Goal: Task Accomplishment & Management: Use online tool/utility

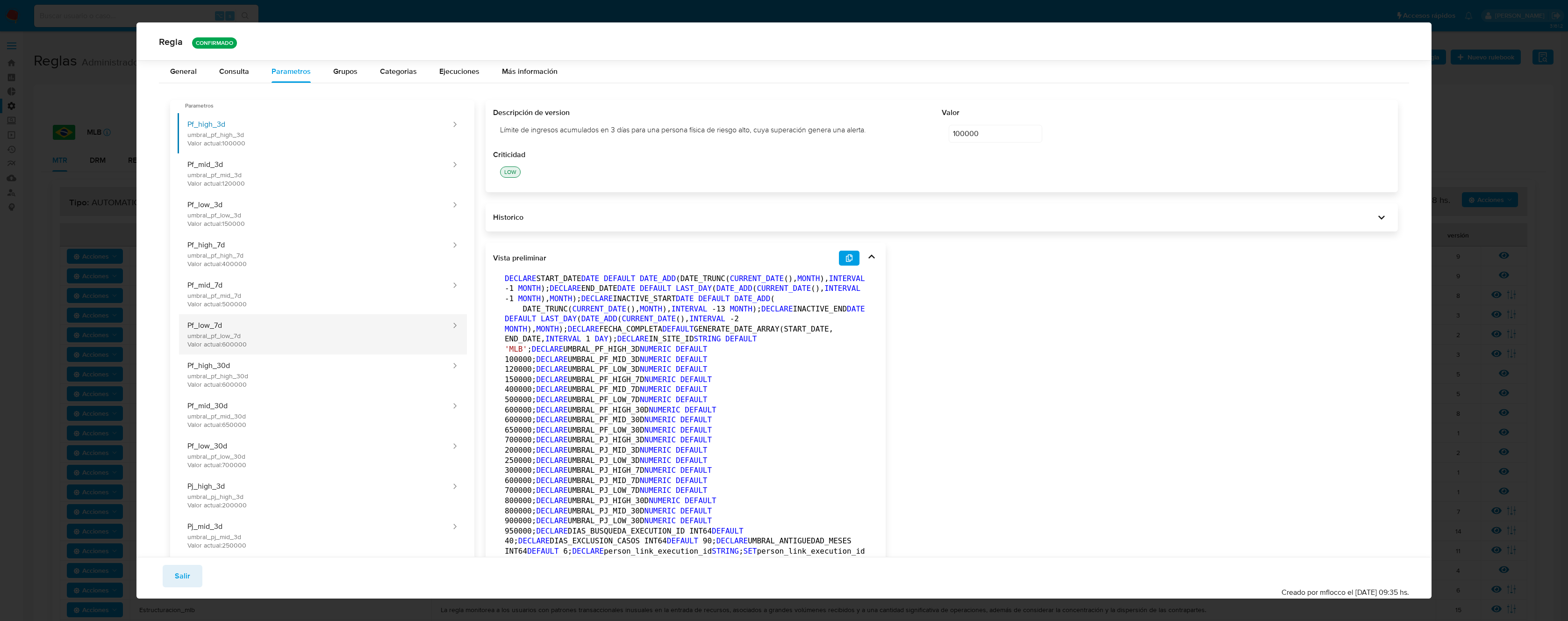
scroll to position [90, 0]
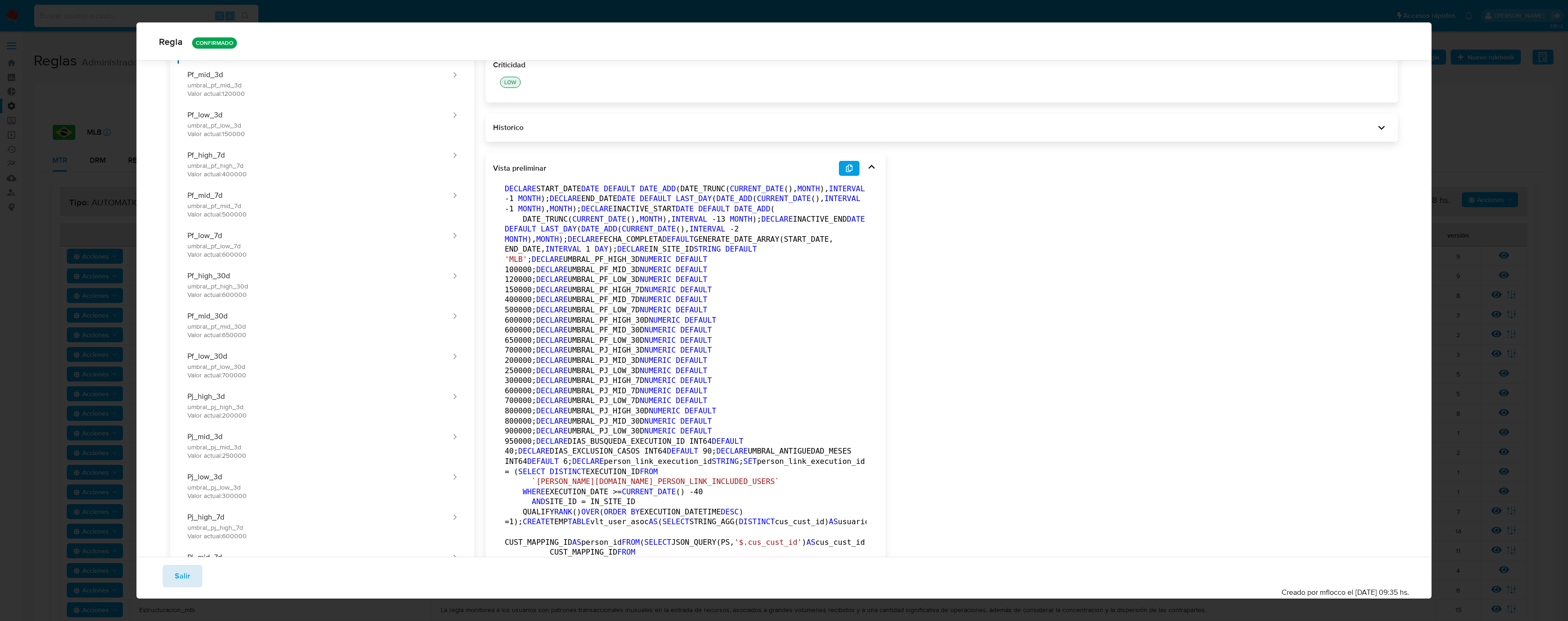
click at [173, 570] on button "Salir" at bounding box center [182, 575] width 40 height 23
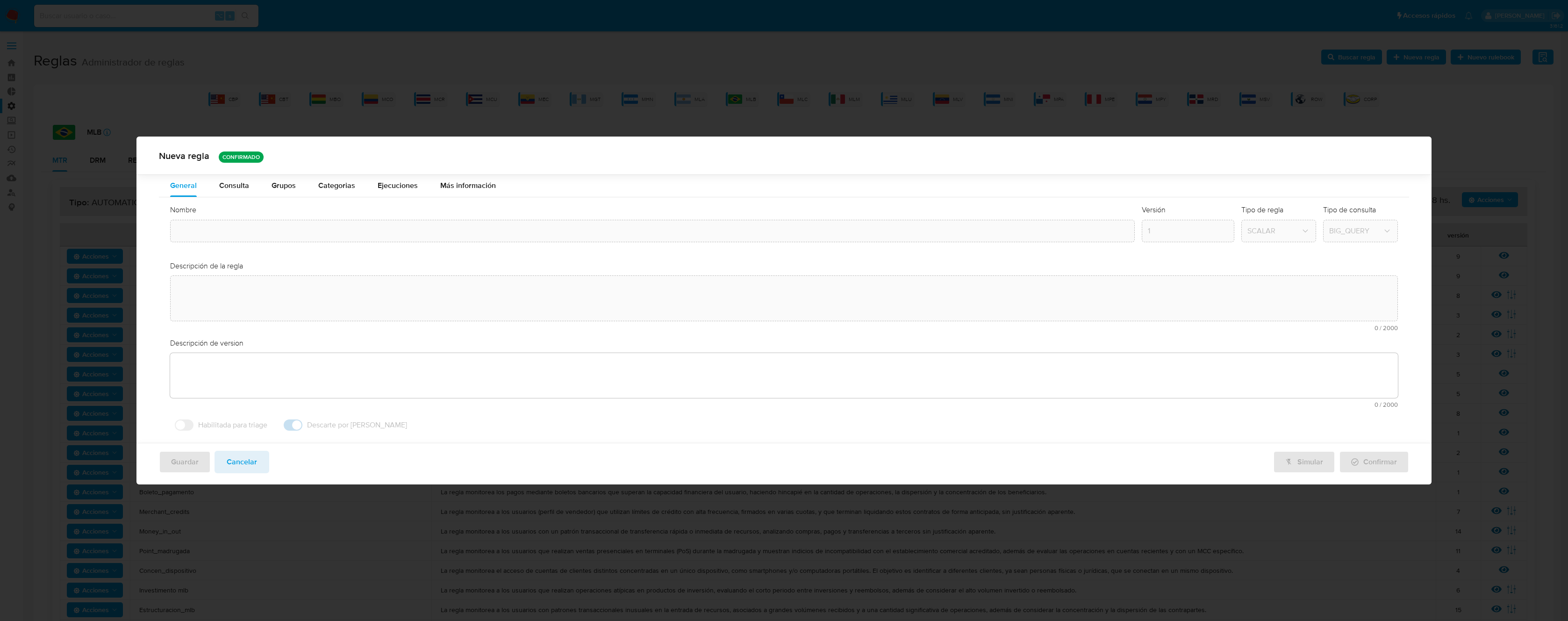
type input "Aml_cuenta_recien_abierta_mlb"
type textarea "La regla monitorea a los usuarios con cuentas recién creadas que presentan movi…"
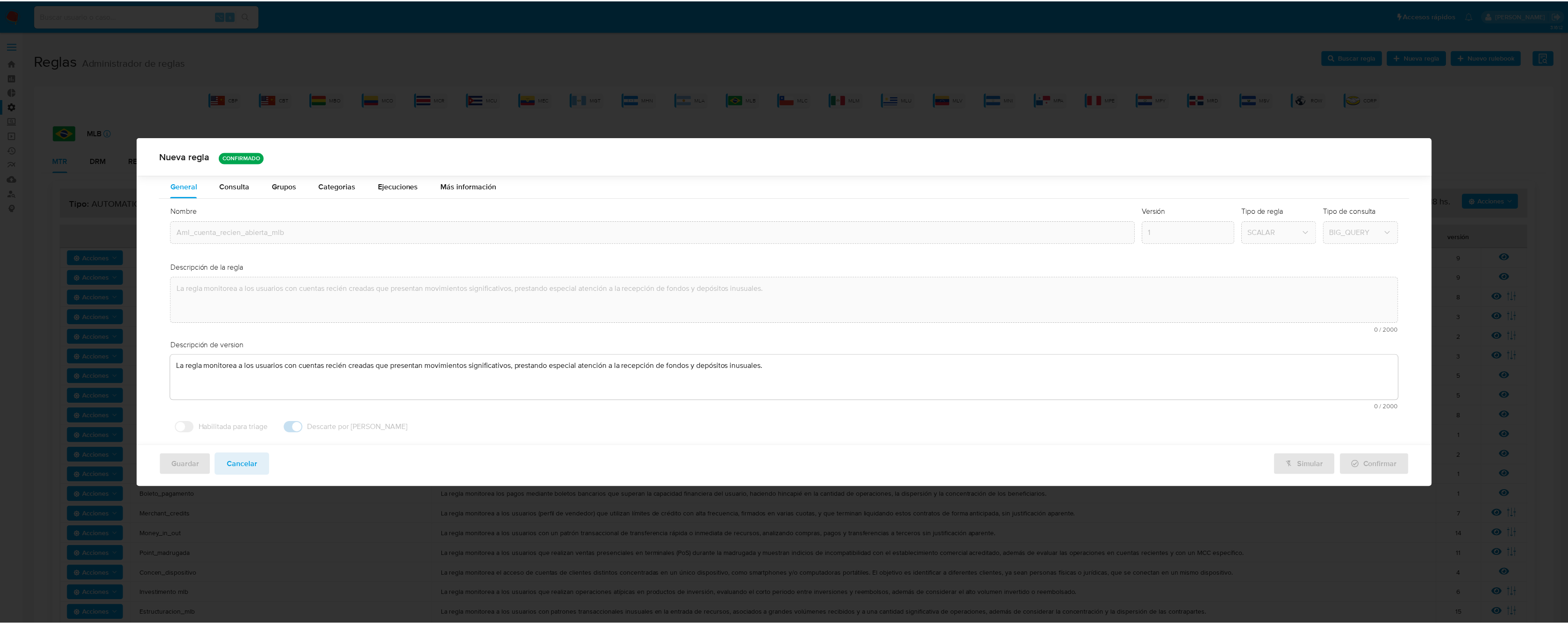
scroll to position [0, 0]
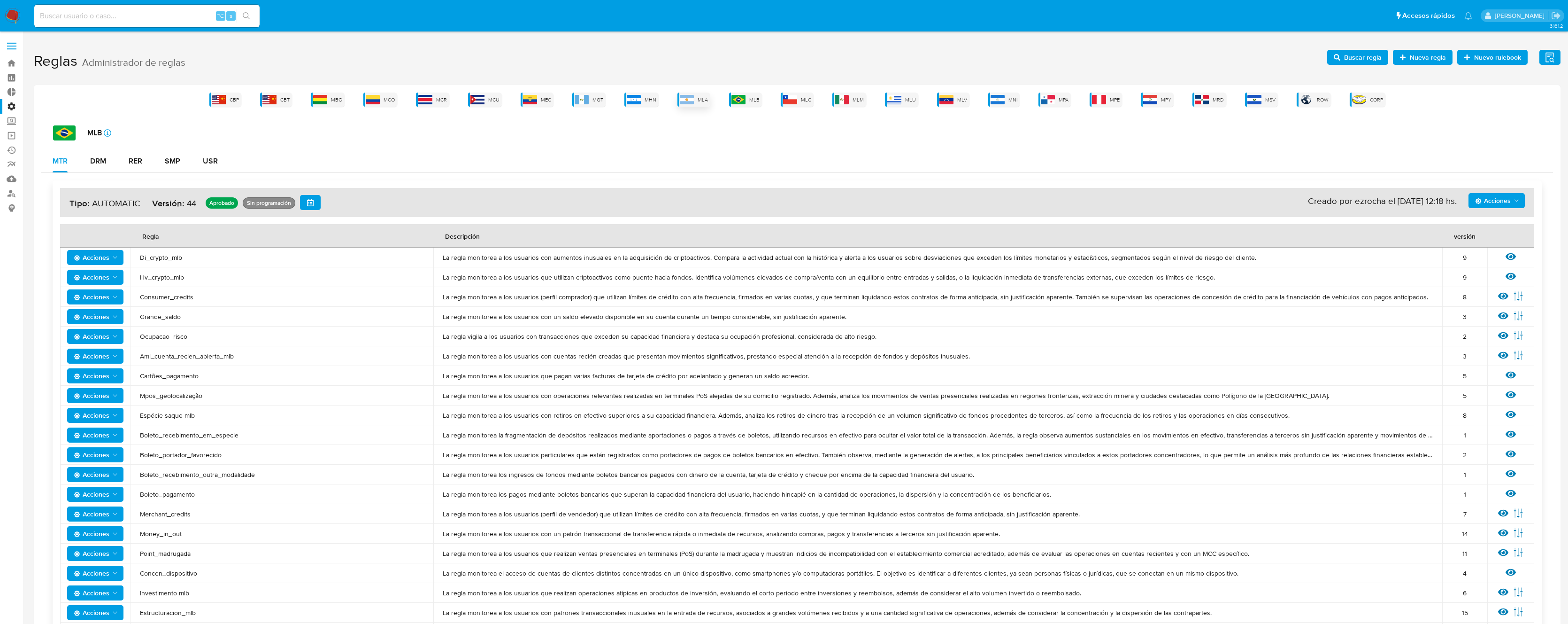
click at [687, 98] on img at bounding box center [687, 99] width 14 height 9
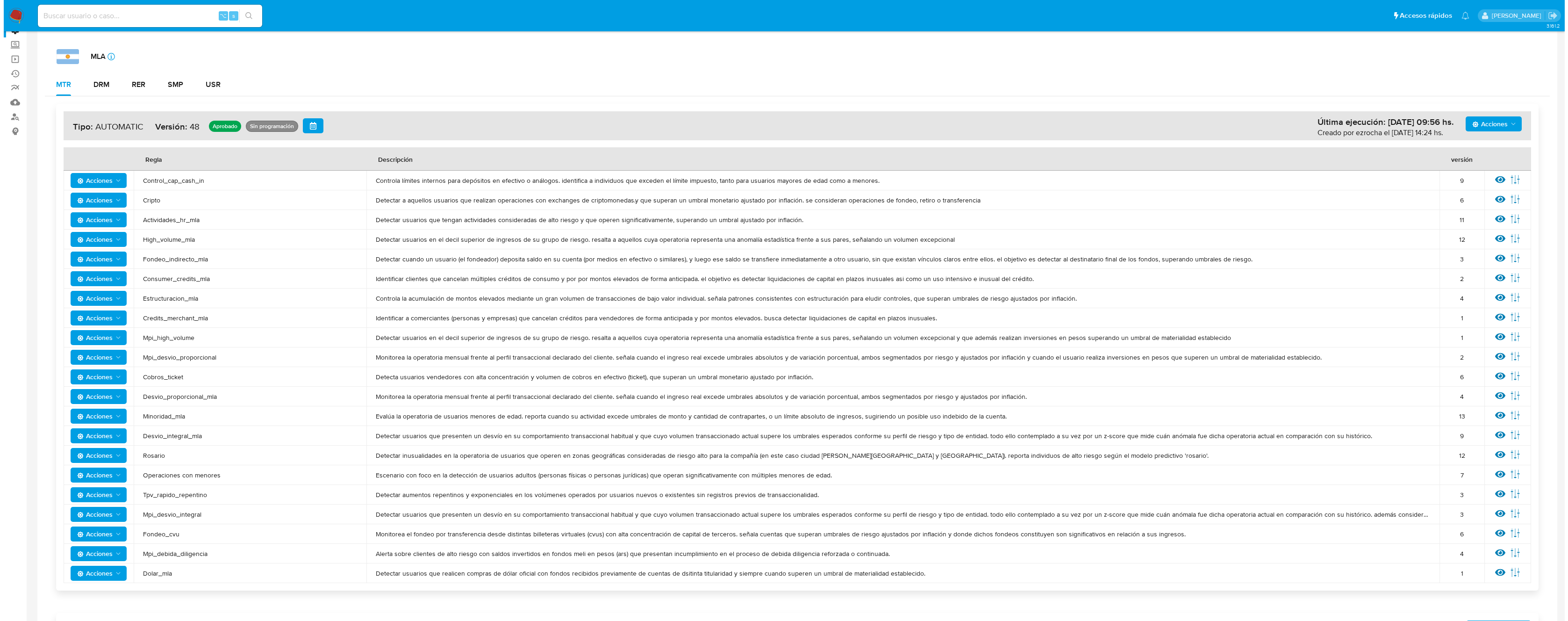
scroll to position [270, 0]
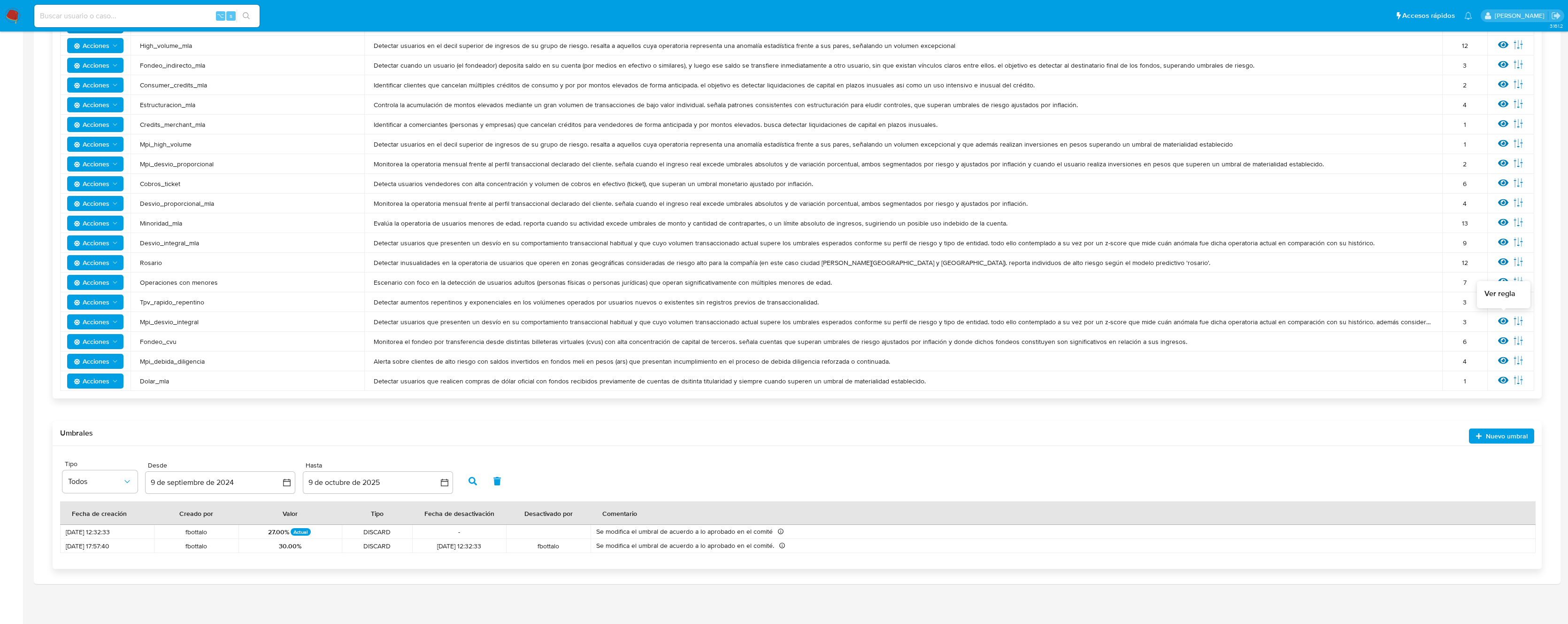
click at [1499, 320] on icon at bounding box center [1503, 320] width 10 height 7
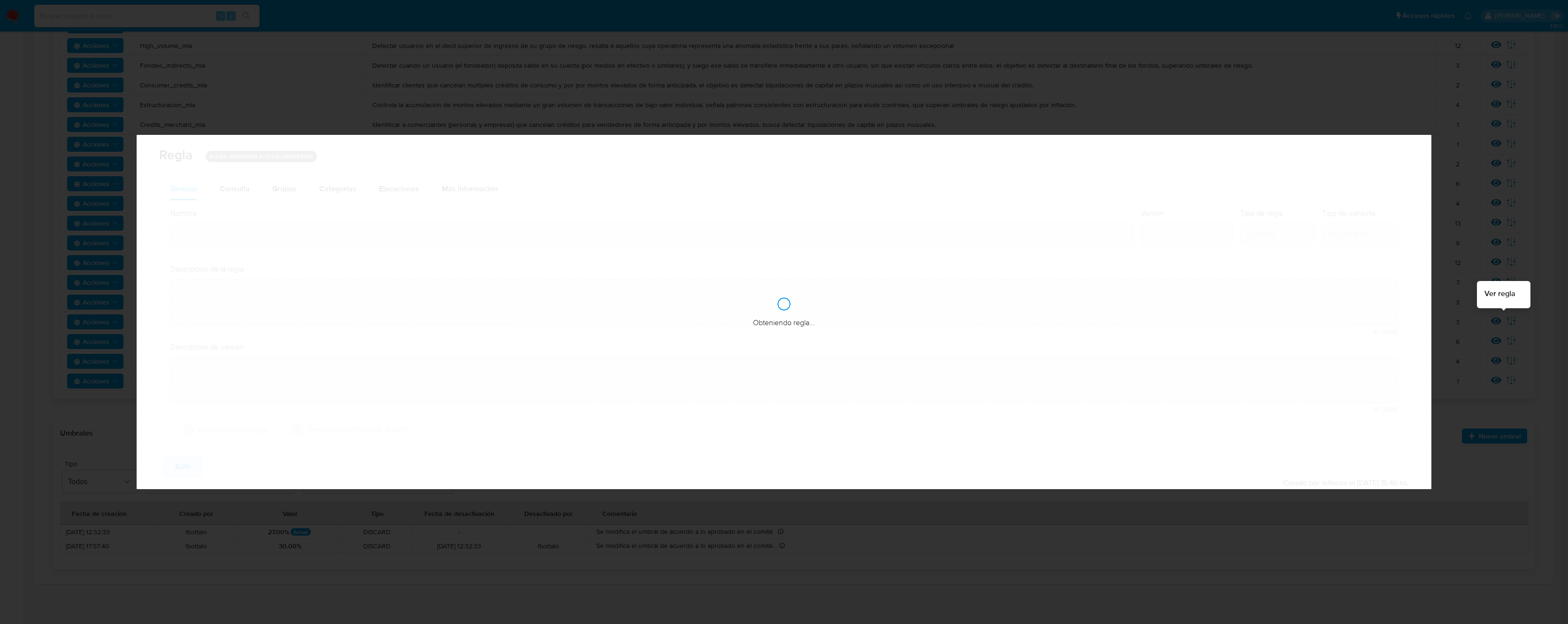
type input "Mpi_desvio_integral"
type textarea "Detectar usuarios que presenten un desvío en su comportamiento transaccional ha…"
type textarea "Clasifica clientes cuya operatoria mensual excede su perfil de ingresos (declar…"
checkbox input "true"
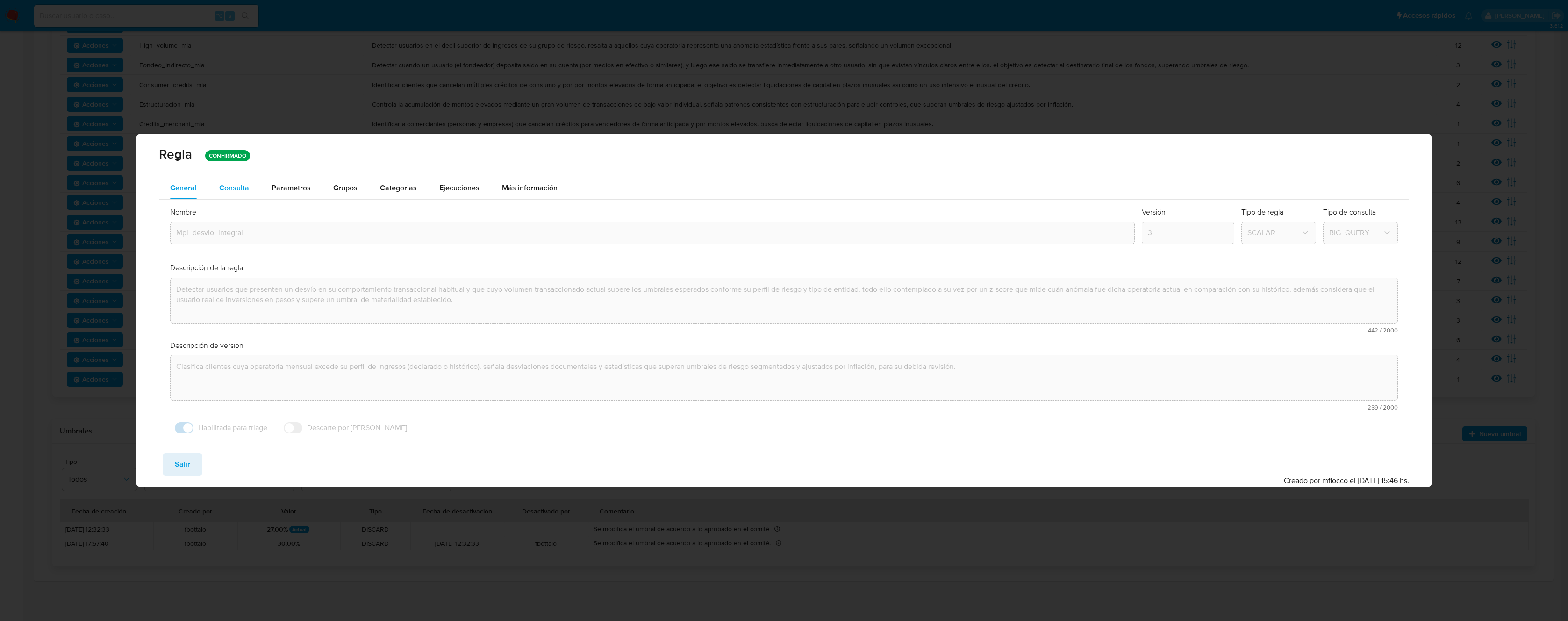
click at [244, 184] on div "Consulta" at bounding box center [234, 188] width 30 height 8
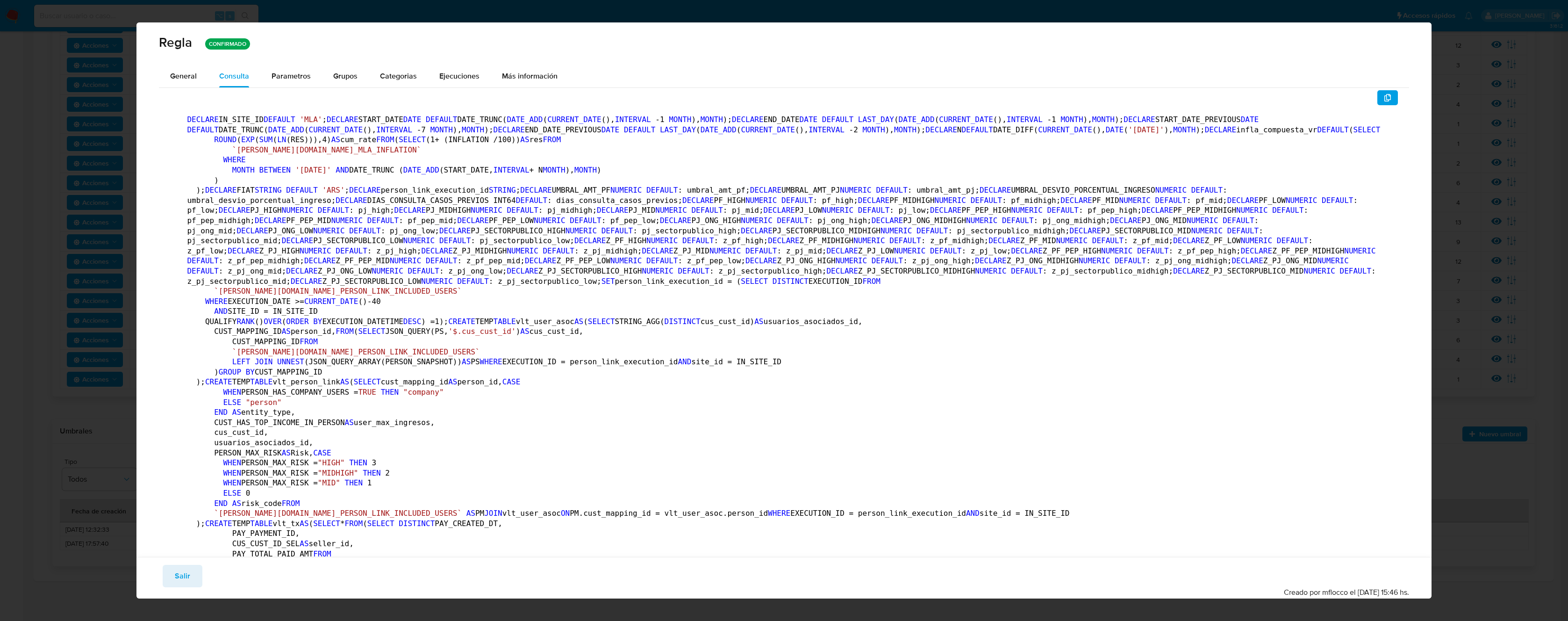
click at [290, 79] on span "Parametros" at bounding box center [291, 76] width 39 height 11
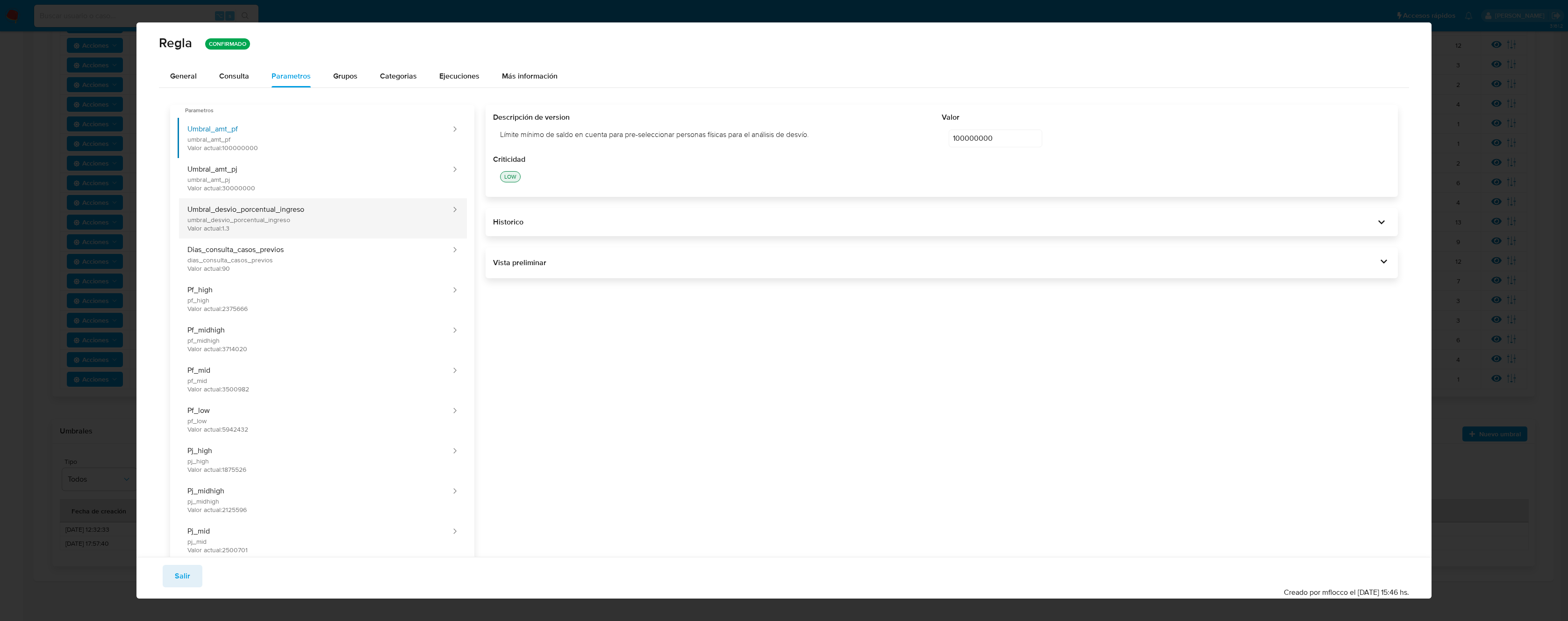
click at [330, 218] on button "Umbral_desvio_porcentual_ingreso umbral_desvio_porcentual_ingreso Valor actual:…" at bounding box center [314, 218] width 275 height 40
type input "1.3"
